Goal: Transaction & Acquisition: Subscribe to service/newsletter

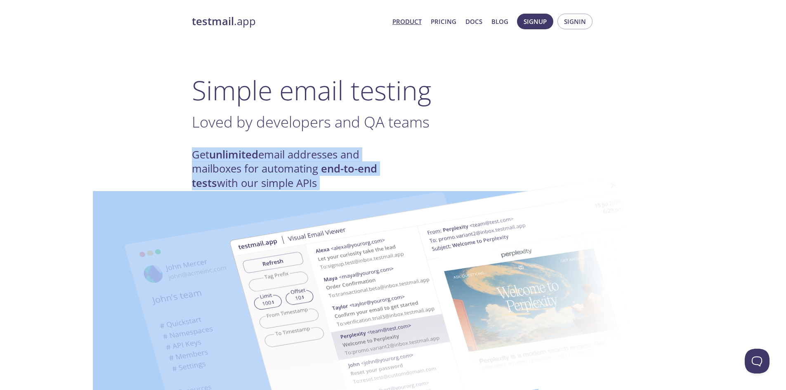
drag, startPoint x: 174, startPoint y: 132, endPoint x: 309, endPoint y: 171, distance: 141.1
click at [309, 171] on img at bounding box center [451, 303] width 445 height 279
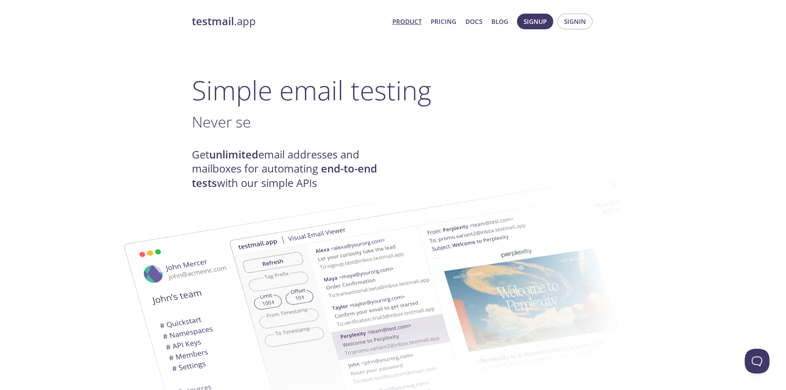
click at [237, 161] on strong "unlimited" at bounding box center [233, 154] width 49 height 14
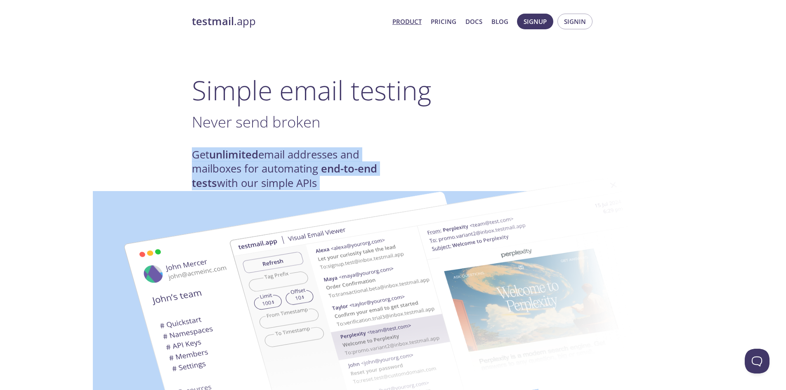
click at [237, 161] on strong "unlimited" at bounding box center [233, 154] width 49 height 14
click at [201, 160] on h4 "Get unlimited email addresses and mailboxes for automating end-to-end tests wit…" at bounding box center [292, 169] width 201 height 42
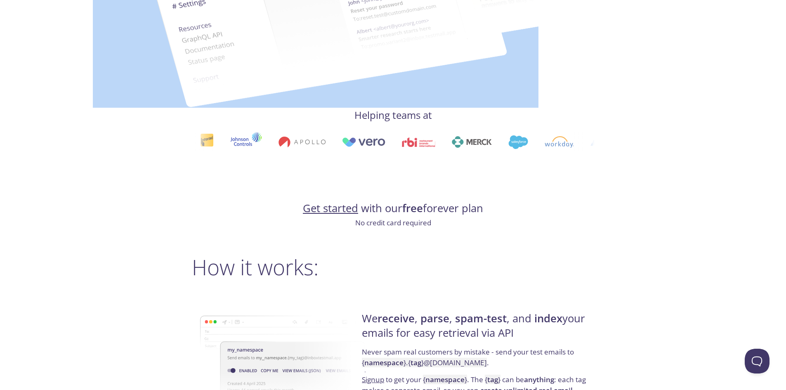
scroll to position [412, 0]
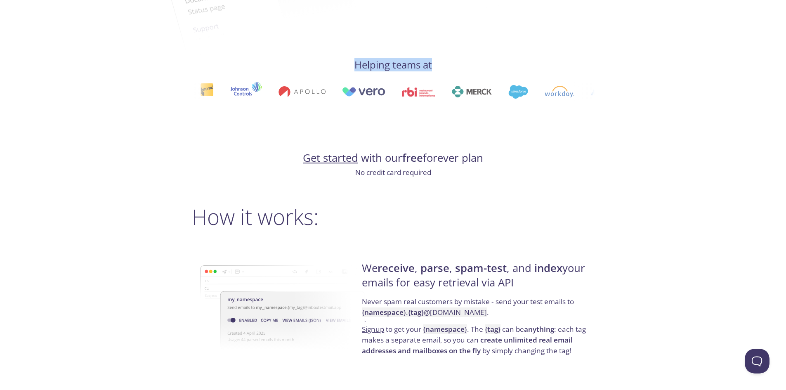
drag, startPoint x: 341, startPoint y: 67, endPoint x: 452, endPoint y: 66, distance: 110.5
click at [452, 66] on h4 "Helping teams at" at bounding box center [393, 64] width 403 height 13
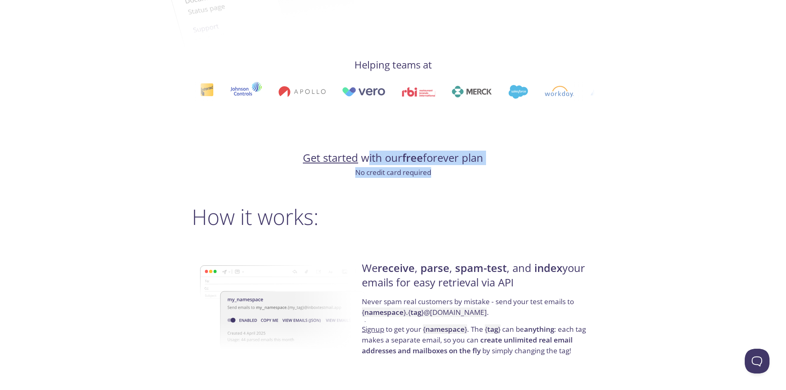
drag, startPoint x: 370, startPoint y: 155, endPoint x: 468, endPoint y: 168, distance: 99.0
click at [468, 168] on p "No credit card required" at bounding box center [393, 172] width 403 height 11
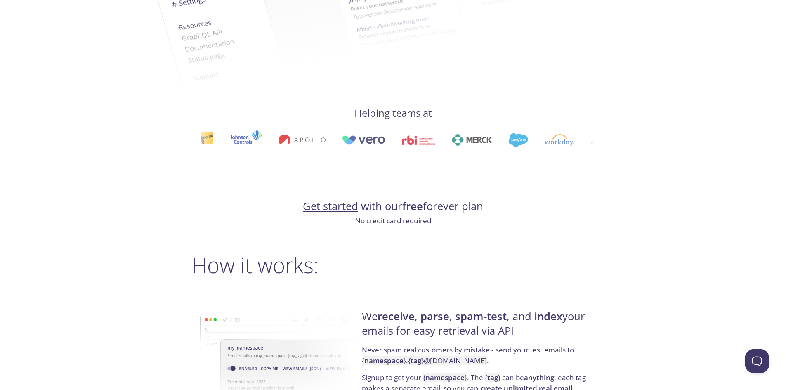
scroll to position [0, 0]
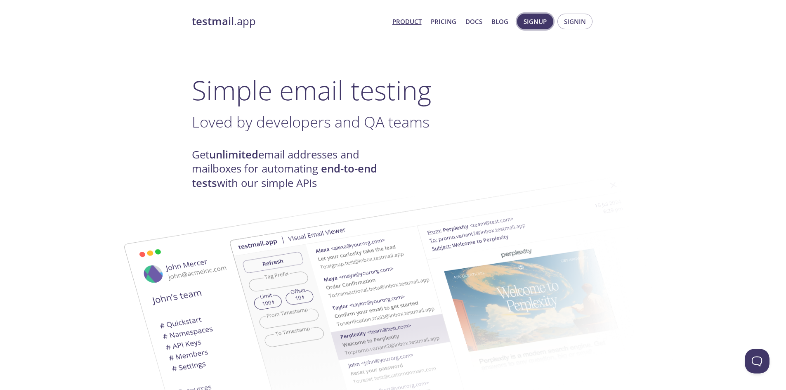
click at [534, 21] on span "Signup" at bounding box center [534, 21] width 23 height 11
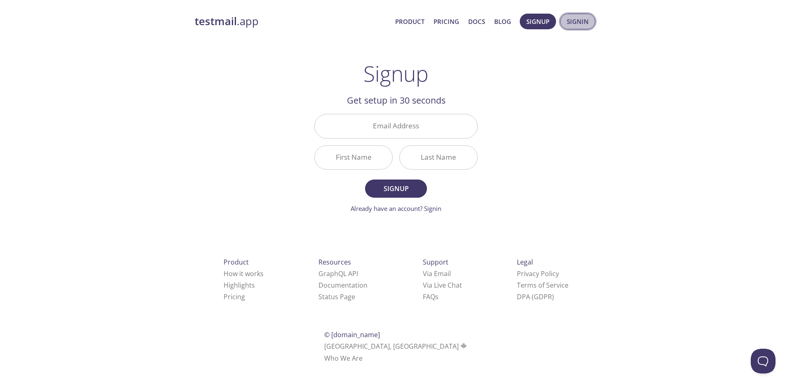
click at [574, 21] on span "Signin" at bounding box center [578, 21] width 22 height 11
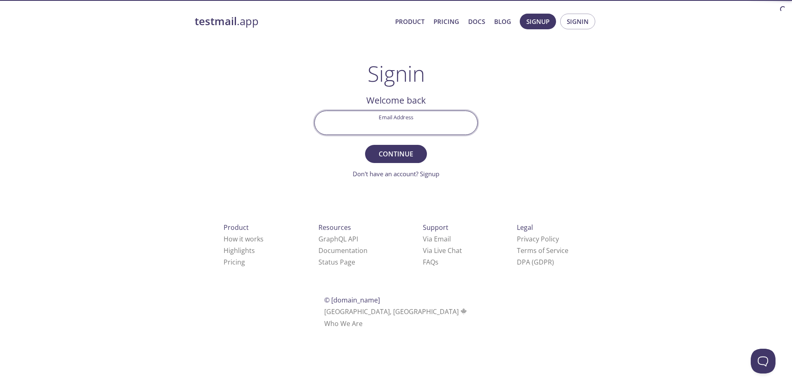
click at [374, 116] on input "Email Address" at bounding box center [396, 123] width 163 height 24
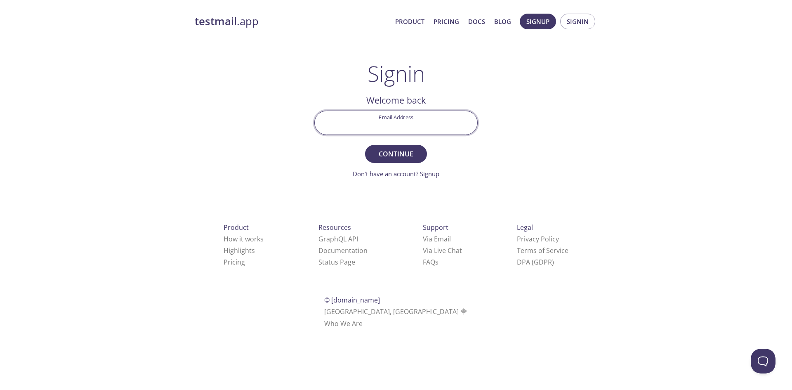
click at [548, 103] on div "testmail .app Product Pricing Docs Blog Signup Signin Signin Welcome back Email…" at bounding box center [396, 180] width 422 height 344
click at [443, 20] on link "Pricing" at bounding box center [446, 21] width 26 height 11
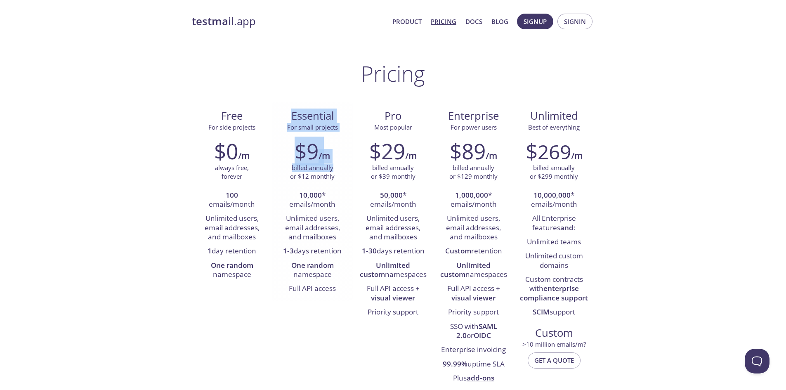
drag, startPoint x: 281, startPoint y: 106, endPoint x: 334, endPoint y: 164, distance: 78.8
click at [334, 164] on div "Essential For small projects $9 /m billed annually or $12 monthly 10,000 * emai…" at bounding box center [312, 201] width 80 height 199
click at [334, 164] on div "billed annually or $12 monthly" at bounding box center [312, 172] width 68 height 18
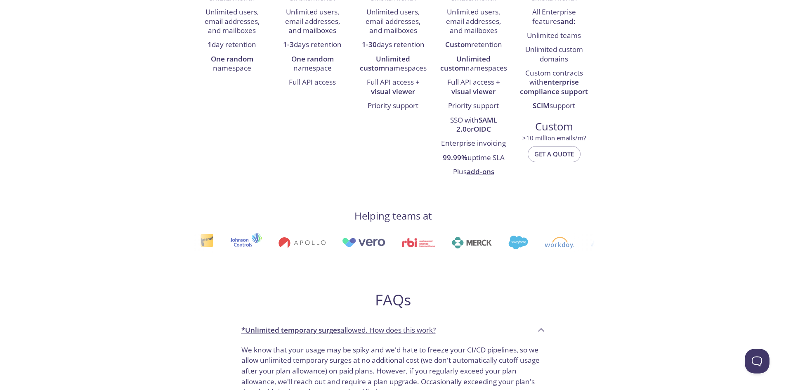
scroll to position [41, 0]
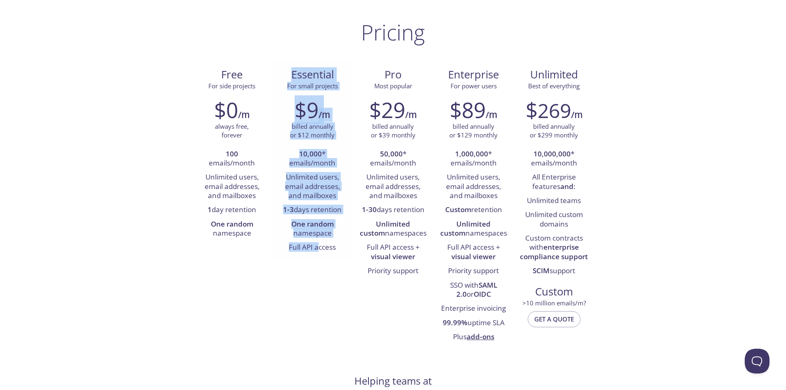
drag, startPoint x: 278, startPoint y: 71, endPoint x: 318, endPoint y: 244, distance: 177.1
click at [318, 244] on div "Essential For small projects $9 /m billed annually or $12 monthly 10,000 * emai…" at bounding box center [312, 160] width 80 height 199
click at [318, 244] on li "Full API access" at bounding box center [312, 247] width 68 height 14
drag, startPoint x: 320, startPoint y: 247, endPoint x: 306, endPoint y: 83, distance: 164.3
click at [306, 85] on div "Essential For small projects $9 /m billed annually or $12 monthly 10,000 * emai…" at bounding box center [312, 160] width 80 height 199
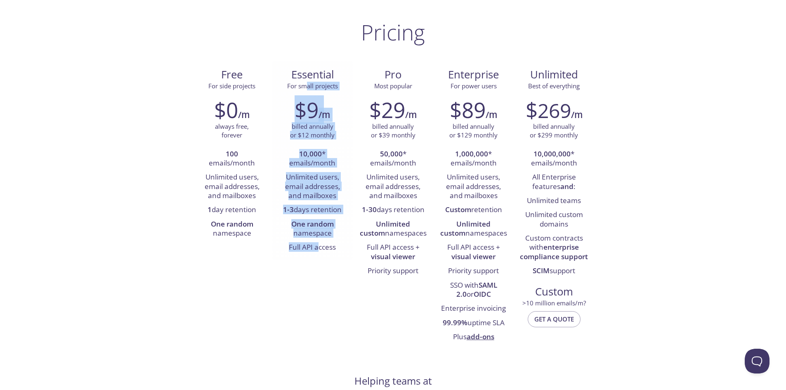
click at [306, 83] on span "For small projects" at bounding box center [312, 86] width 51 height 8
drag, startPoint x: 303, startPoint y: 57, endPoint x: 324, endPoint y: 270, distance: 213.9
click at [324, 270] on div "Free For side projects $0 /m always free, forever 100 emails/month Unlimited us…" at bounding box center [393, 205] width 403 height 288
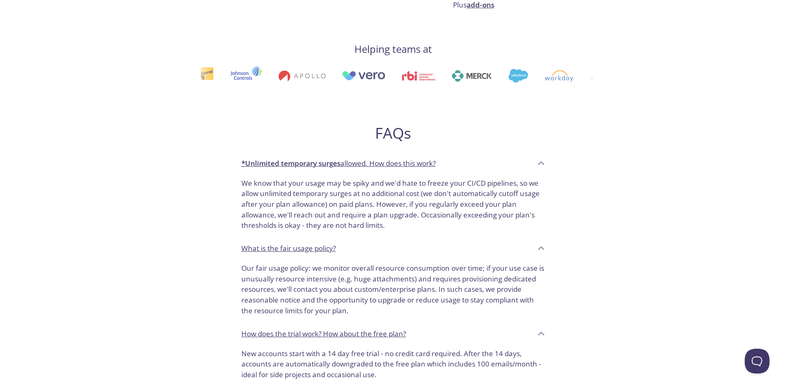
scroll to position [412, 0]
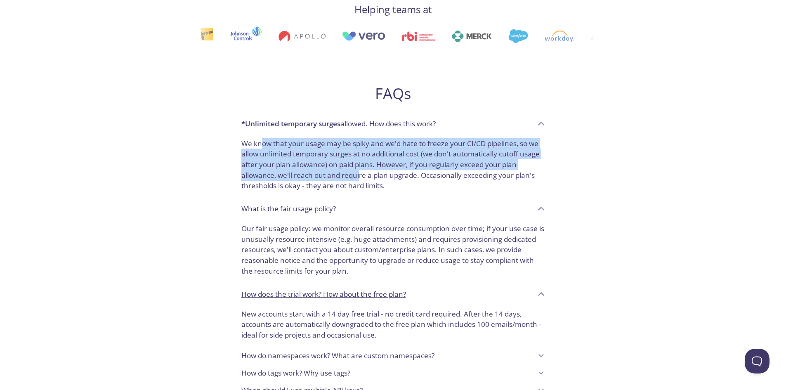
drag, startPoint x: 261, startPoint y: 148, endPoint x: 360, endPoint y: 172, distance: 101.4
click at [360, 172] on p "We know that your usage may be spiky and we'd hate to freeze your CI/CD pipelin…" at bounding box center [393, 164] width 304 height 53
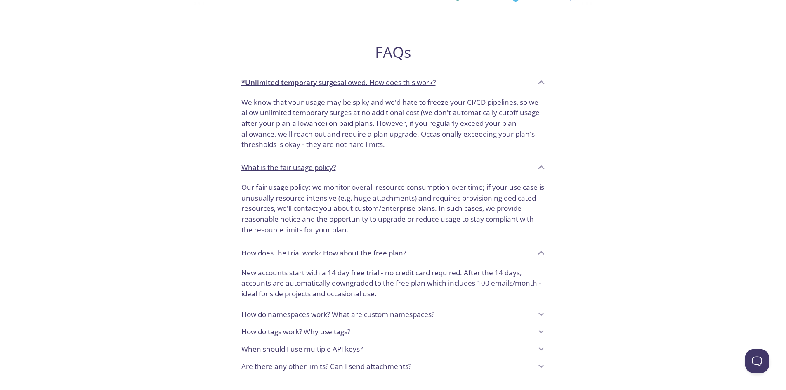
scroll to position [536, 0]
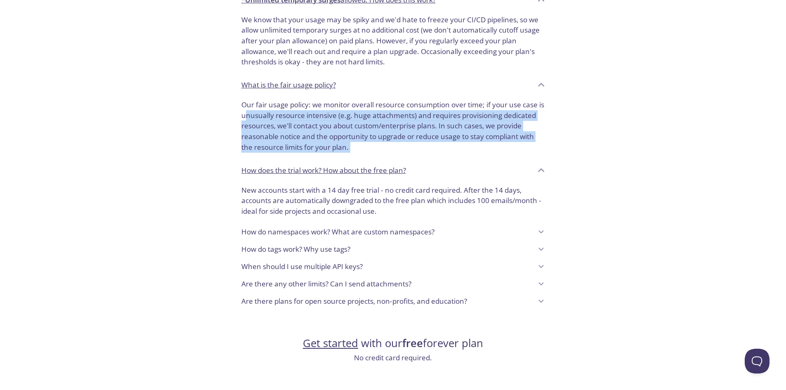
drag, startPoint x: 252, startPoint y: 116, endPoint x: 377, endPoint y: 167, distance: 135.3
click at [375, 166] on div "FAQs *Unlimited temporary surges allowed. How does this work? We know that your…" at bounding box center [393, 128] width 317 height 363
click at [377, 167] on p "How does the trial work? How about the free plan?" at bounding box center [323, 170] width 165 height 11
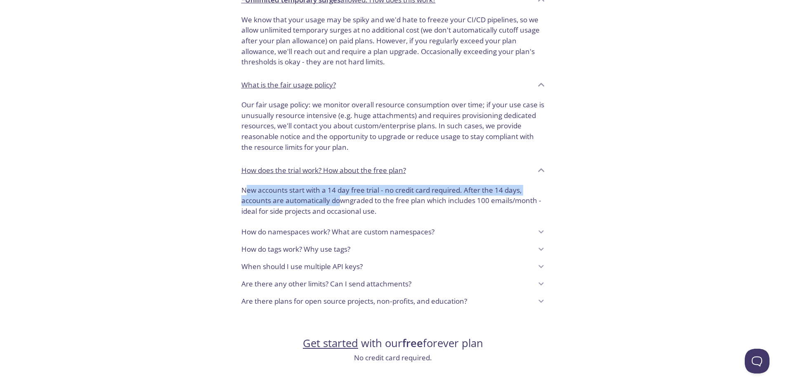
drag, startPoint x: 248, startPoint y: 191, endPoint x: 346, endPoint y: 203, distance: 99.2
click at [346, 203] on p "New accounts start with a 14 day free trial - no credit card required. After th…" at bounding box center [393, 201] width 304 height 32
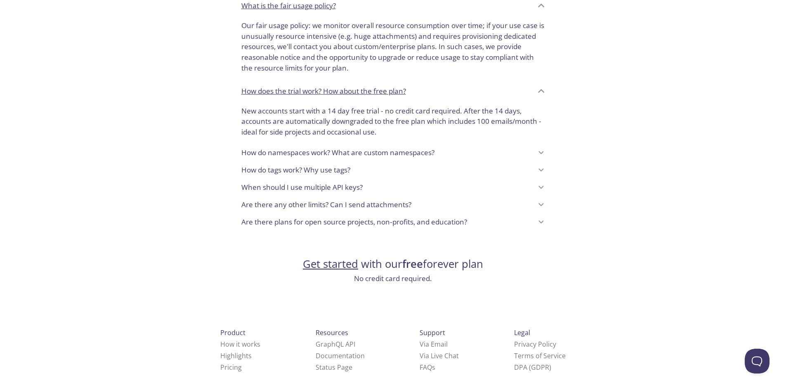
scroll to position [619, 0]
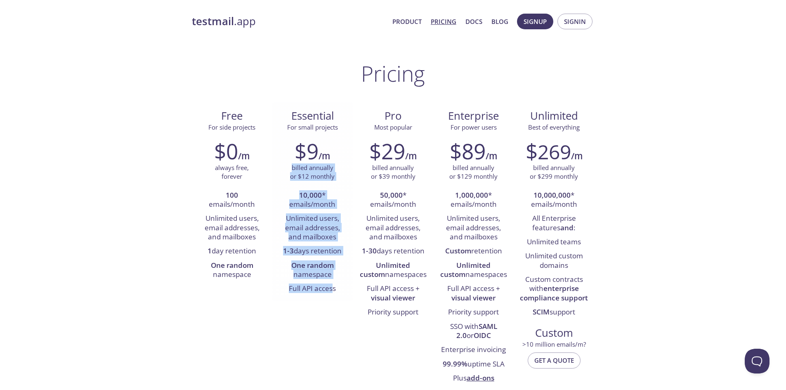
drag, startPoint x: 292, startPoint y: 169, endPoint x: 332, endPoint y: 299, distance: 136.9
click at [332, 299] on div "$9 /m billed annually or $12 monthly 10,000 * emails/month Unlimited users, ema…" at bounding box center [312, 217] width 80 height 168
click at [333, 299] on div "$9 /m billed annually or $12 monthly 10,000 * emails/month Unlimited users, ema…" at bounding box center [312, 217] width 80 height 168
drag, startPoint x: 333, startPoint y: 299, endPoint x: 302, endPoint y: 161, distance: 141.8
click at [302, 161] on div "$9 /m billed annually or $12 monthly 10,000 * emails/month Unlimited users, ema…" at bounding box center [312, 217] width 80 height 168
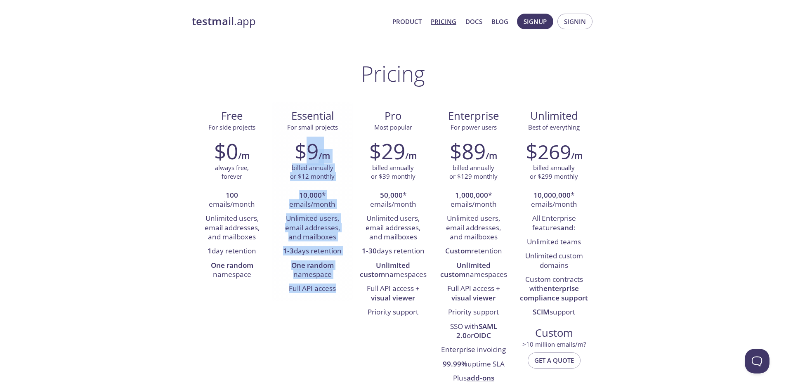
click at [302, 161] on h2 "$9" at bounding box center [306, 151] width 24 height 25
drag, startPoint x: 302, startPoint y: 161, endPoint x: 325, endPoint y: 288, distance: 128.7
click at [325, 288] on div "$9 /m billed annually or $12 monthly 10,000 * emails/month Unlimited users, ema…" at bounding box center [312, 217] width 80 height 168
click at [325, 288] on li "Full API access" at bounding box center [312, 289] width 68 height 14
drag, startPoint x: 325, startPoint y: 288, endPoint x: 311, endPoint y: 115, distance: 173.8
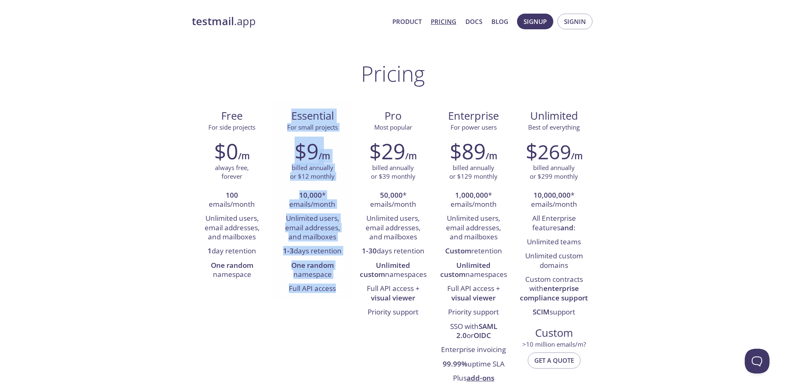
click at [311, 115] on div "Essential For small projects $9 /m billed annually or $12 monthly 10,000 * emai…" at bounding box center [312, 201] width 80 height 199
click at [311, 115] on span "Essential" at bounding box center [312, 116] width 67 height 14
drag, startPoint x: 311, startPoint y: 115, endPoint x: 325, endPoint y: 269, distance: 154.5
click at [325, 269] on div "Essential For small projects $9 /m billed annually or $12 monthly 10,000 * emai…" at bounding box center [312, 201] width 80 height 199
click at [325, 269] on strong "One random" at bounding box center [312, 264] width 42 height 9
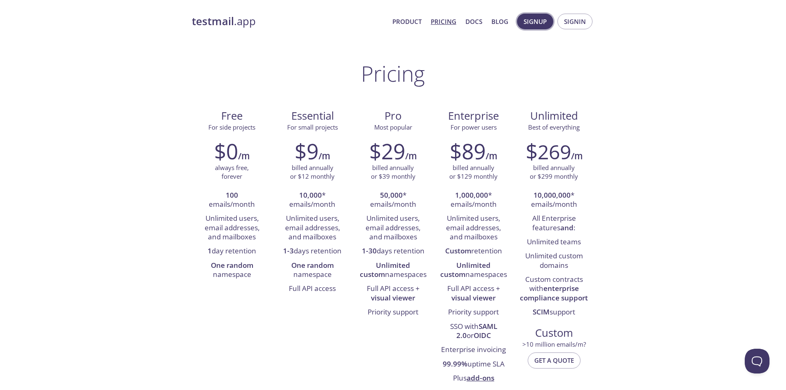
click at [543, 20] on span "Signup" at bounding box center [534, 21] width 23 height 11
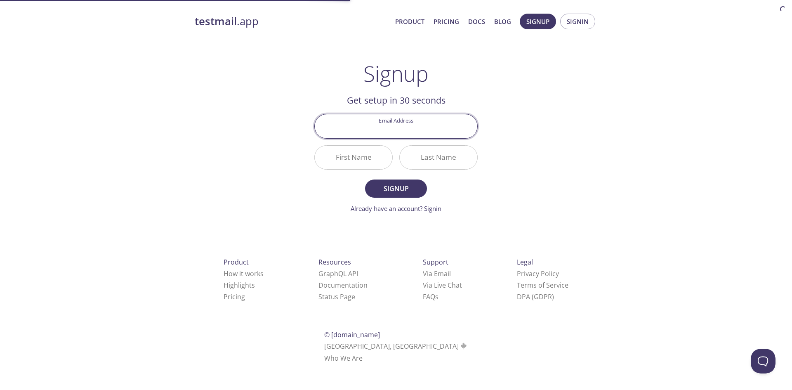
click at [403, 124] on input "Email Address" at bounding box center [396, 126] width 163 height 24
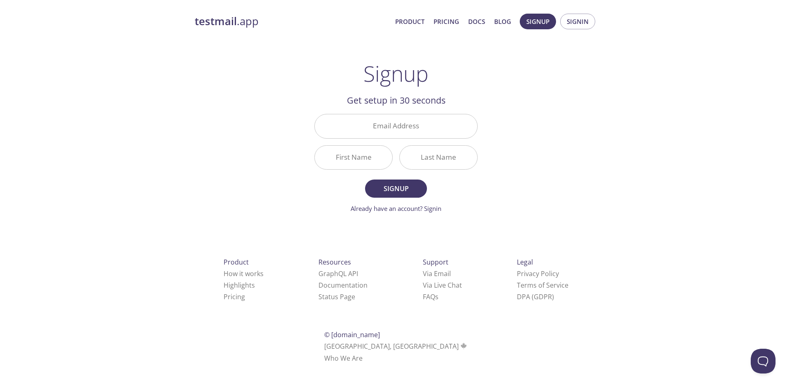
click at [532, 123] on div "testmail .app Product Pricing Docs Blog Signup Signin Signup Get setup in 30 se…" at bounding box center [396, 197] width 422 height 379
click at [433, 127] on input "Email Address" at bounding box center [396, 126] width 163 height 24
click at [347, 101] on h2 "Get setup in 30 seconds" at bounding box center [395, 100] width 163 height 14
drag, startPoint x: 345, startPoint y: 100, endPoint x: 465, endPoint y: 102, distance: 119.6
click at [465, 102] on h2 "Get setup in 30 seconds" at bounding box center [395, 100] width 163 height 14
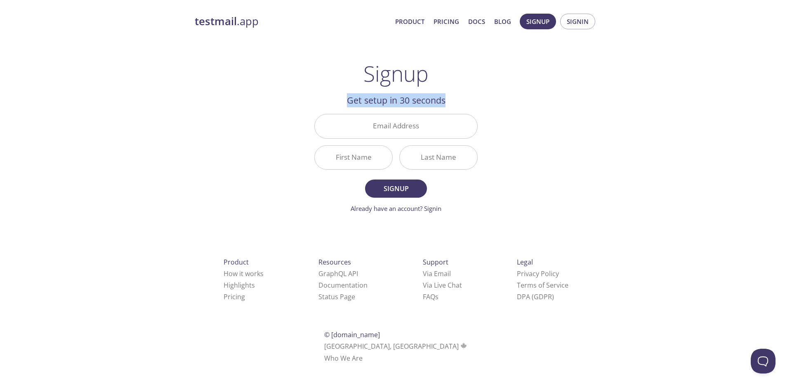
click at [465, 102] on h2 "Get setup in 30 seconds" at bounding box center [395, 100] width 163 height 14
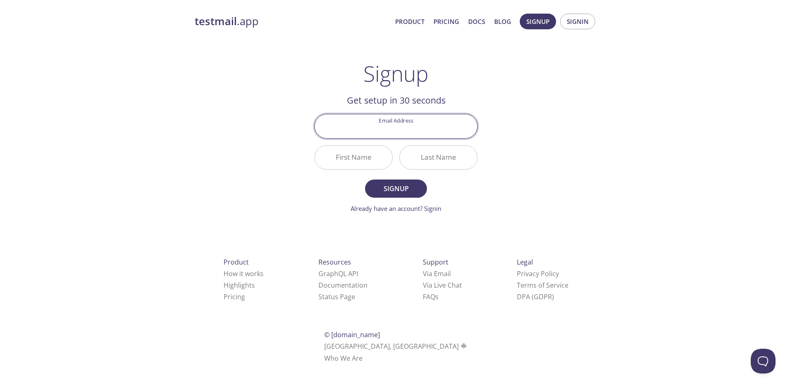
click at [409, 115] on input "Email Address" at bounding box center [396, 126] width 163 height 24
click at [488, 112] on div "testmail .app Product Pricing Docs Blog Signup Signin Signup Get setup in 30 se…" at bounding box center [396, 197] width 422 height 379
click at [414, 130] on input "Email Address" at bounding box center [396, 126] width 163 height 24
type input "[EMAIL_ADDRESS][DOMAIN_NAME]"
click at [359, 162] on input "First Name" at bounding box center [354, 158] width 78 height 24
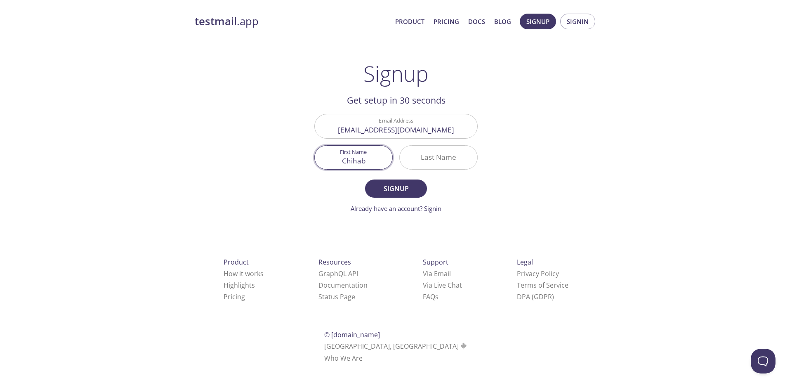
type input "Chihab"
type input "fornet"
click at [398, 186] on span "Signup" at bounding box center [396, 189] width 44 height 12
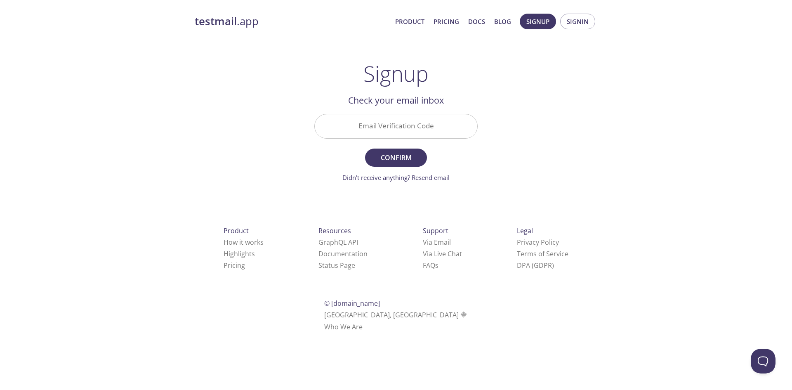
click at [386, 127] on input "Email Verification Code" at bounding box center [396, 126] width 163 height 24
paste input "8NRZE3X"
type input "8NRZE3X"
click at [402, 162] on span "Confirm" at bounding box center [396, 158] width 44 height 12
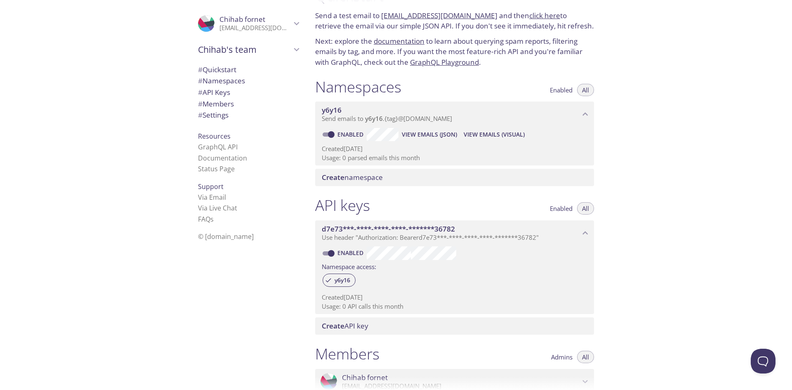
scroll to position [41, 0]
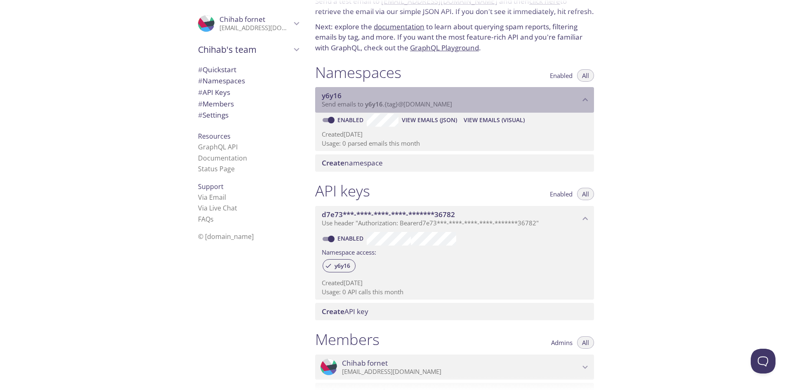
click at [582, 105] on div "y6y16 Send emails to y6y16 . {tag} @[DOMAIN_NAME]" at bounding box center [454, 100] width 279 height 26
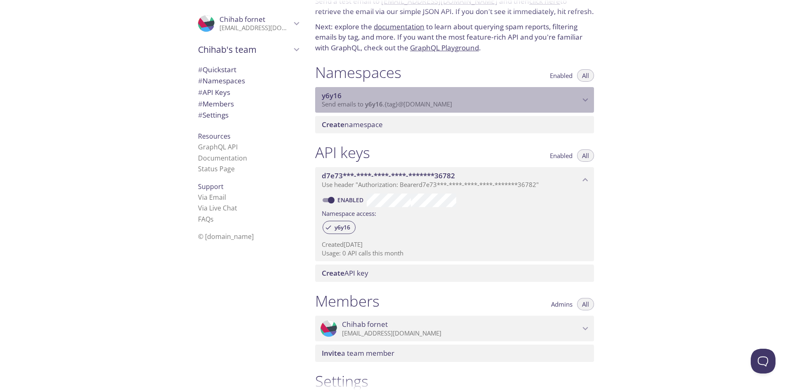
click at [582, 105] on div "y6y16 Send emails to y6y16 . {tag} @[DOMAIN_NAME]" at bounding box center [454, 100] width 279 height 26
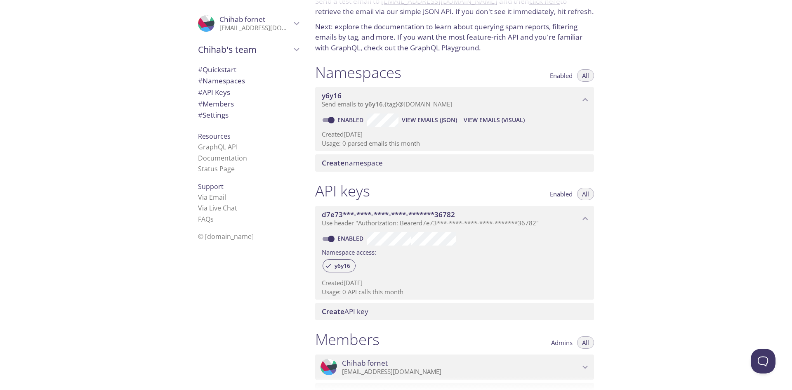
scroll to position [82, 0]
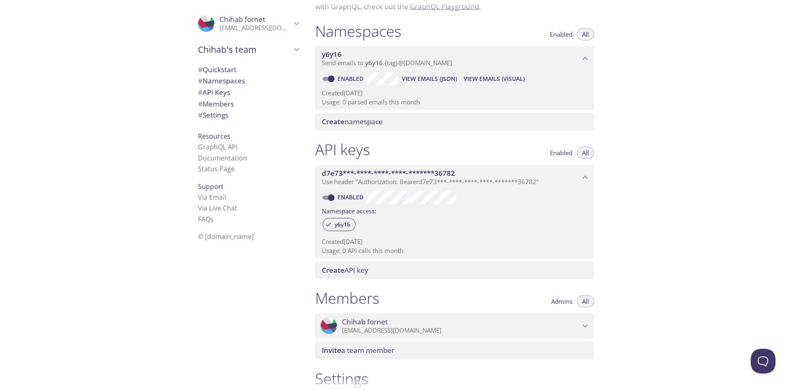
click at [579, 174] on span "d7e73***-****-****-****-*******36782" at bounding box center [451, 173] width 258 height 9
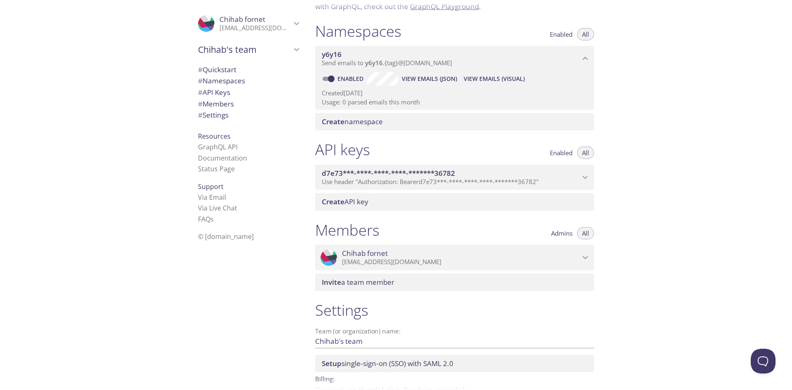
click at [579, 174] on span "d7e73***-****-****-****-*******36782" at bounding box center [451, 173] width 258 height 9
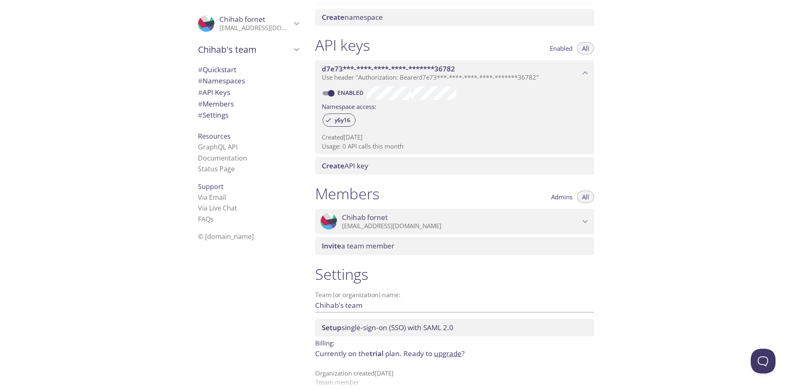
scroll to position [197, 0]
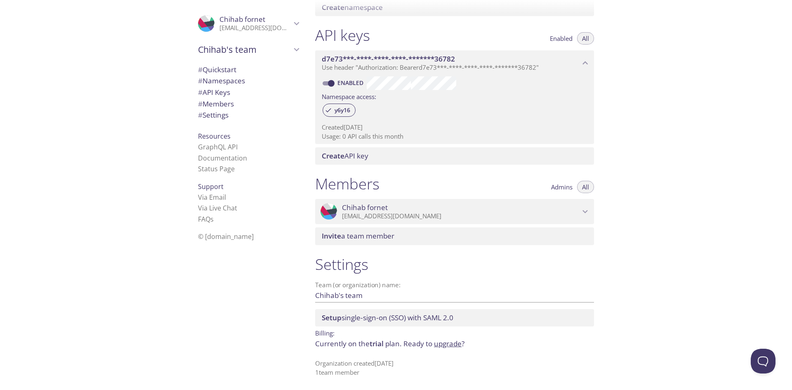
click at [581, 203] on div ".cls-1 { fill: #6d5ca8; } .cls-2 { fill: #3fc191; } .cls-3 { fill: #3b4752; } .…" at bounding box center [454, 212] width 279 height 26
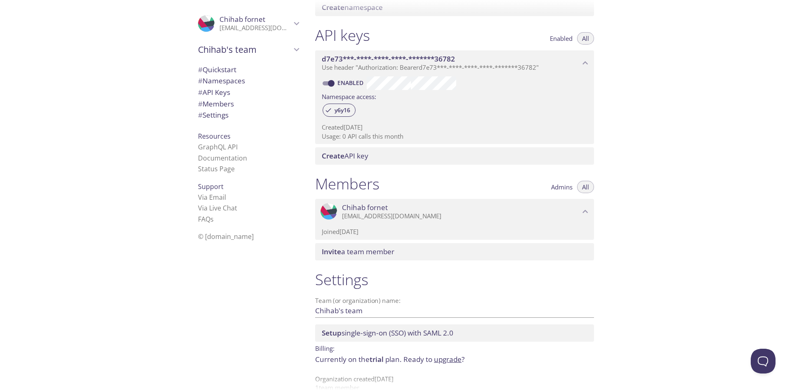
click at [576, 206] on span "[PERSON_NAME]" at bounding box center [461, 207] width 238 height 9
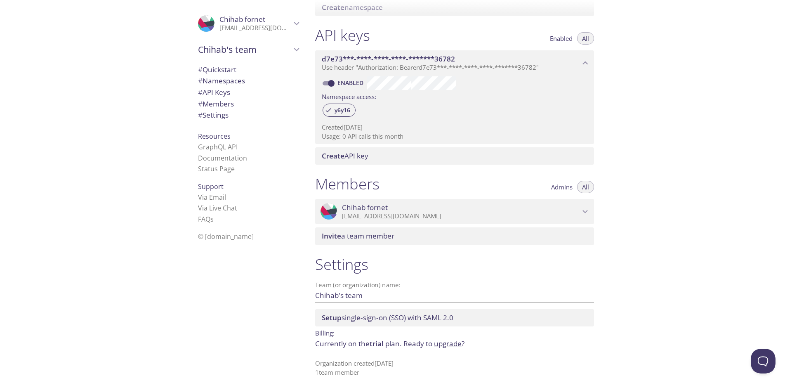
click at [235, 73] on span "# Quickstart" at bounding box center [248, 69] width 101 height 11
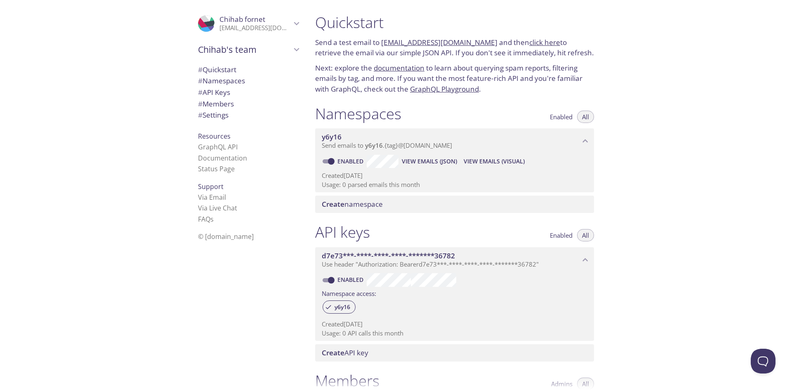
click at [537, 43] on link "click here" at bounding box center [544, 42] width 31 height 9
click at [263, 20] on span "[PERSON_NAME]" at bounding box center [255, 19] width 72 height 9
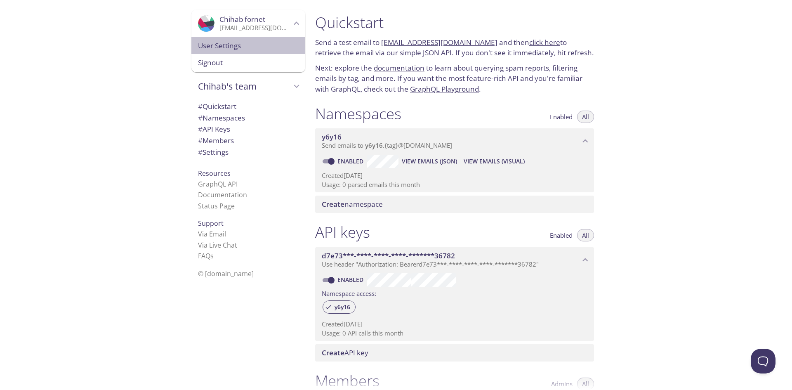
click at [224, 48] on span "User Settings" at bounding box center [248, 45] width 101 height 11
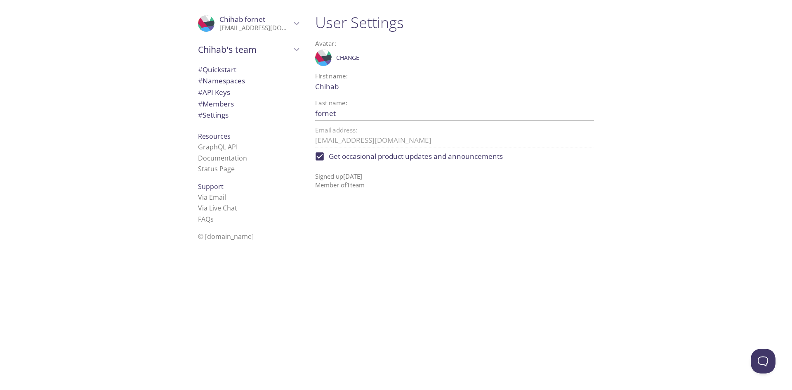
click at [441, 160] on span "Get occasional product updates and announcements" at bounding box center [416, 156] width 174 height 11
click at [329, 160] on input "Get occasional product updates and announcements" at bounding box center [320, 156] width 18 height 18
checkbox input "false"
click at [218, 161] on link "Documentation" at bounding box center [222, 157] width 49 height 9
click at [222, 119] on span "# Settings" at bounding box center [213, 114] width 31 height 9
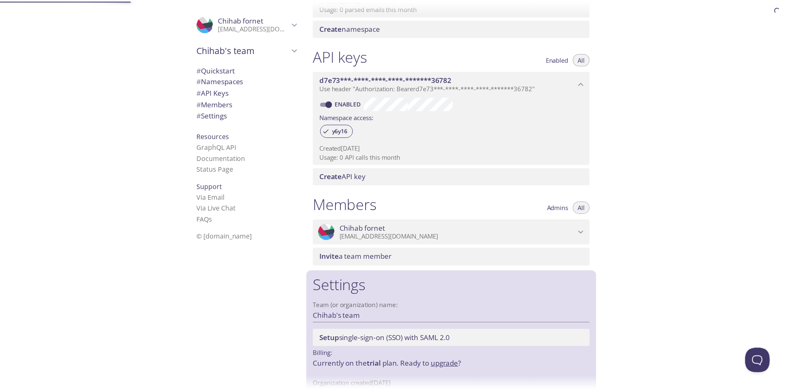
scroll to position [197, 0]
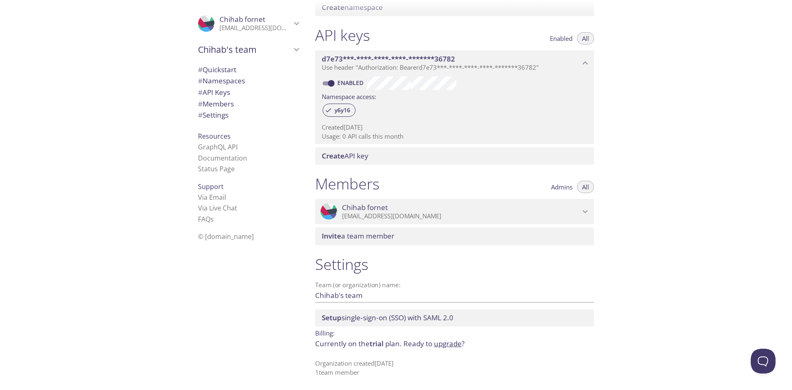
click at [445, 346] on link "upgrade" at bounding box center [448, 343] width 28 height 9
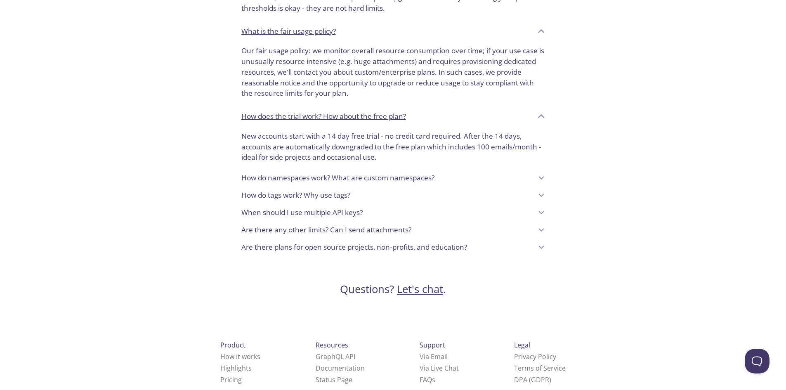
scroll to position [661, 0]
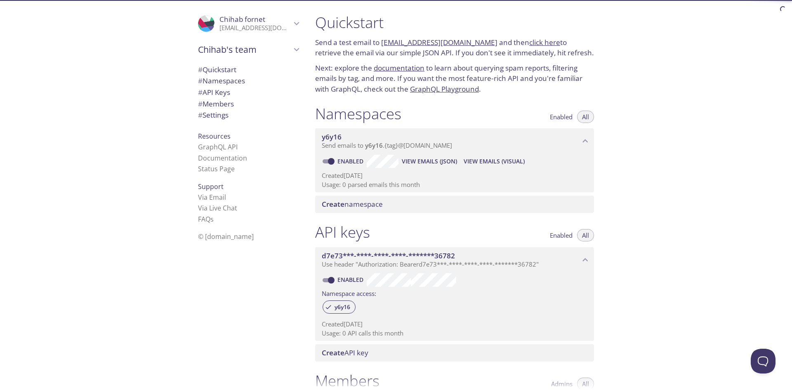
click at [291, 23] on icon "Chihab fornet" at bounding box center [296, 23] width 11 height 11
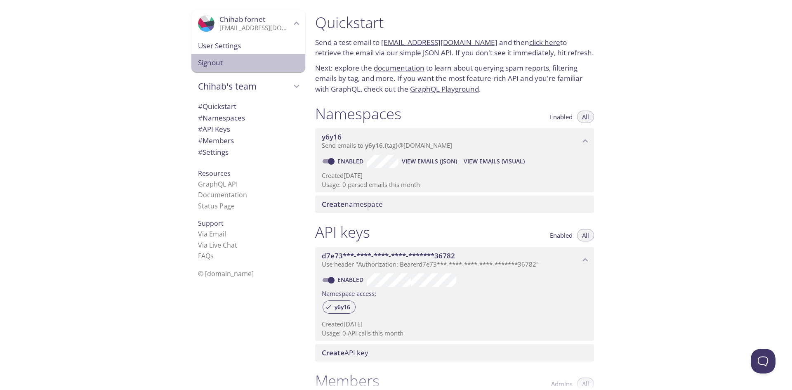
click at [214, 64] on span "Signout" at bounding box center [248, 62] width 101 height 11
